Goal: Find specific page/section: Find specific page/section

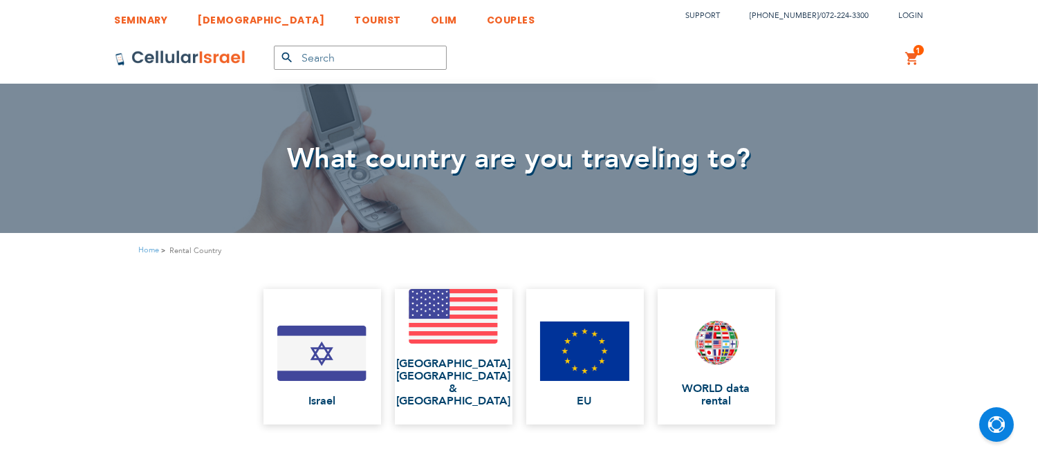
click at [339, 59] on input "text" at bounding box center [360, 58] width 173 height 24
type input "waze"
click at [274, 46] on button "submit" at bounding box center [288, 58] width 28 height 24
click at [350, 57] on input "text" at bounding box center [360, 58] width 173 height 24
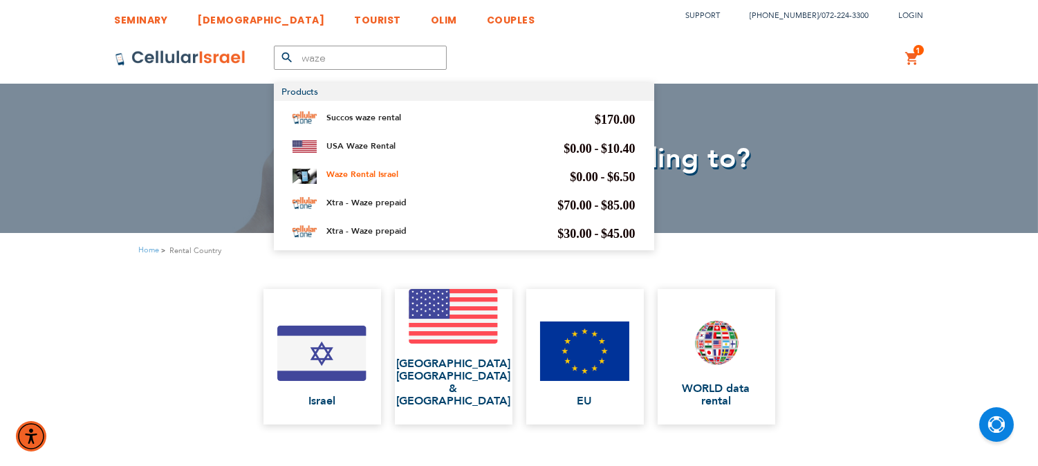
type input "waze"
click at [363, 169] on link "Waze Rental Israel" at bounding box center [363, 174] width 72 height 11
